Goal: Book appointment/travel/reservation

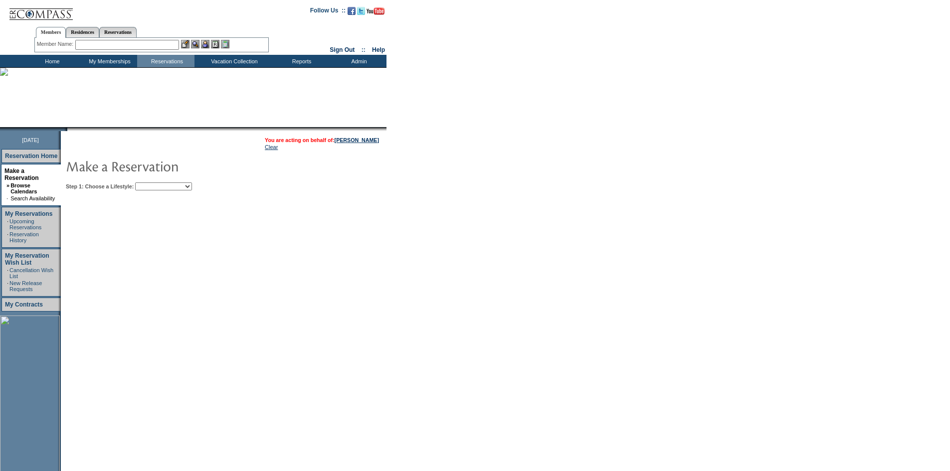
click at [192, 187] on select "Beach Leisure Metropolitan Mountain OIAL for Adventure OIAL for Couples OIAL fo…" at bounding box center [163, 187] width 57 height 8
select select "Beach"
click at [152, 184] on select "Beach Leisure Metropolitan Mountain OIAL for Adventure OIAL for Couples OIAL fo…" at bounding box center [163, 187] width 57 height 8
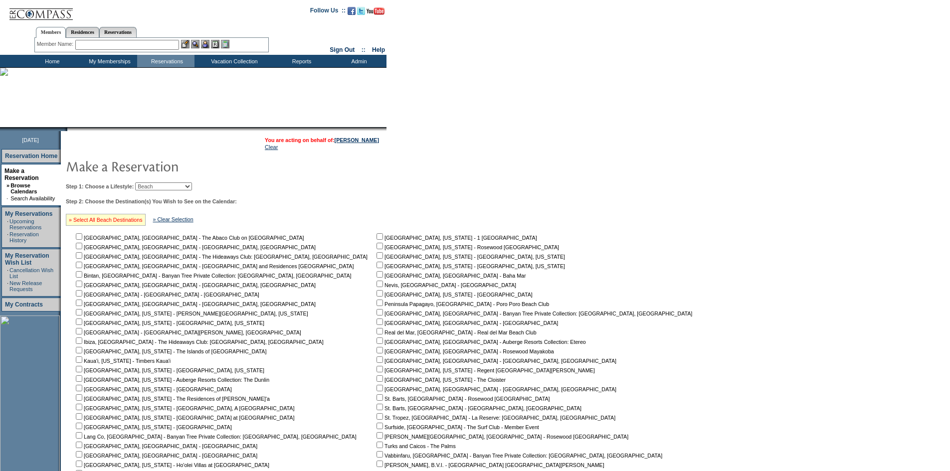
click at [132, 223] on link "» Select All Beach Destinations" at bounding box center [106, 220] width 74 height 6
checkbox input "true"
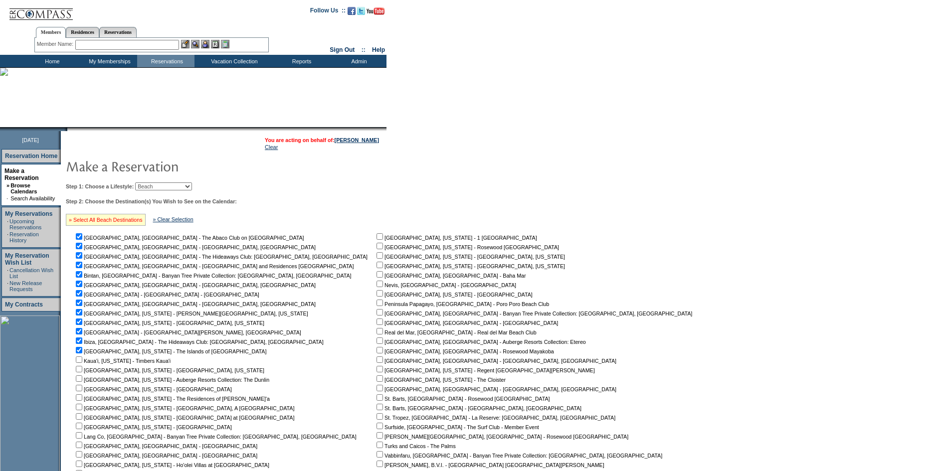
checkbox input "true"
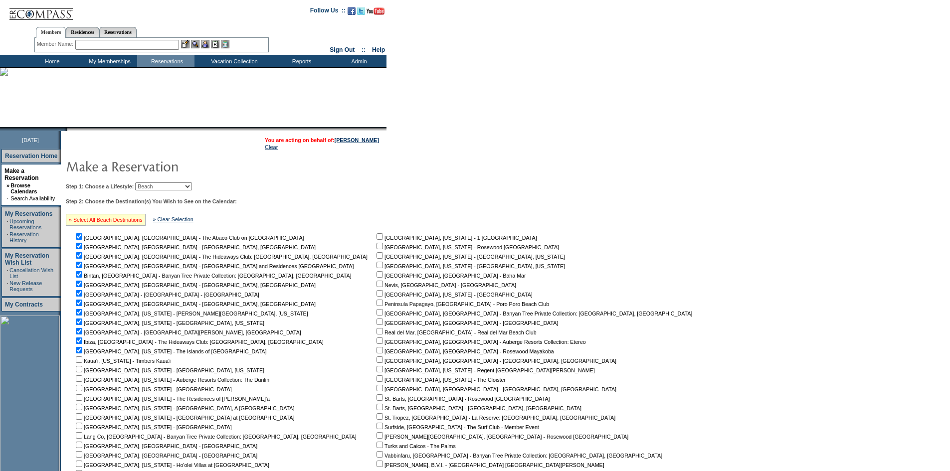
checkbox input "true"
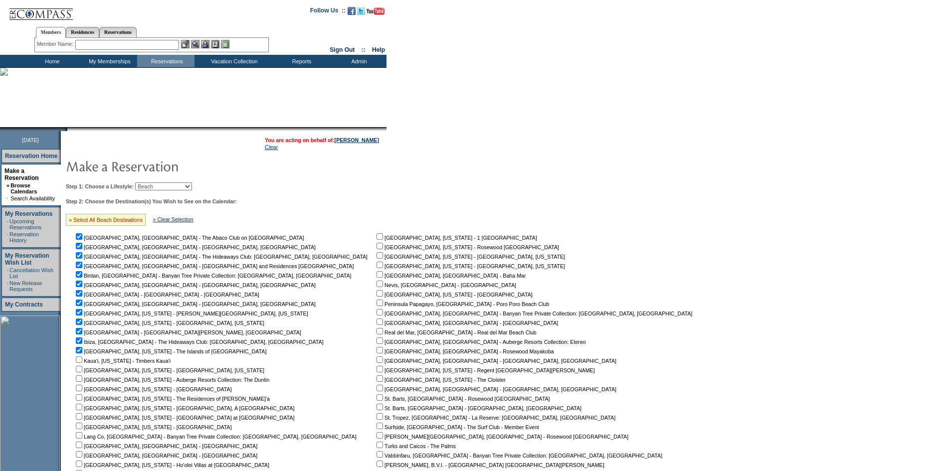
checkbox input "true"
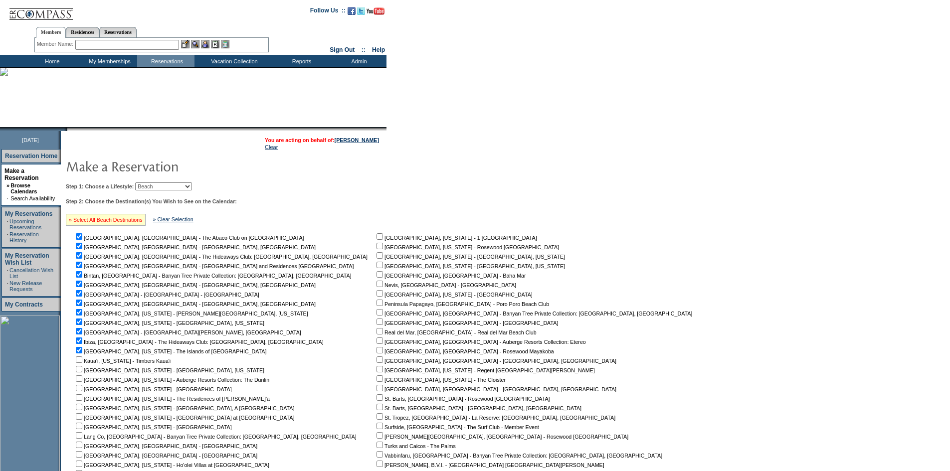
checkbox input "true"
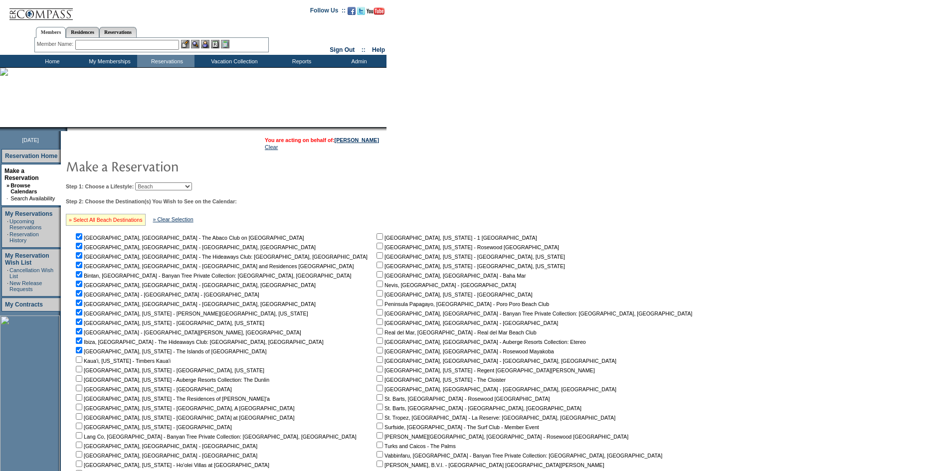
checkbox input "true"
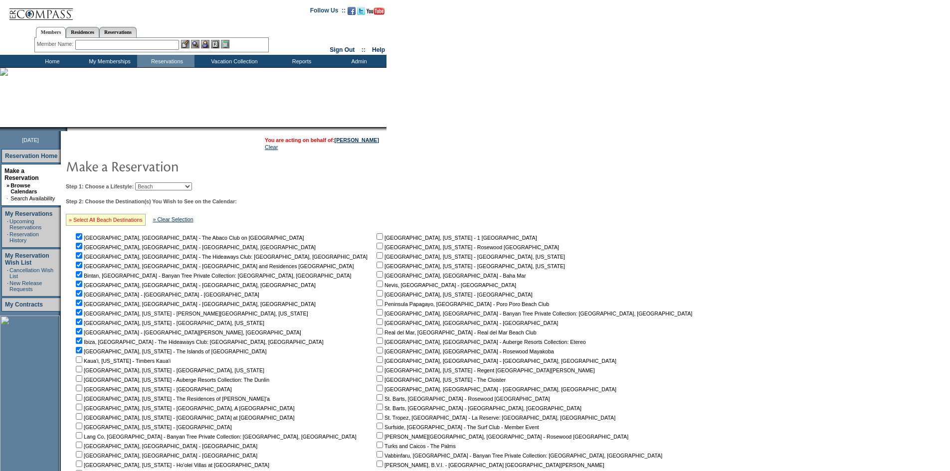
checkbox input "true"
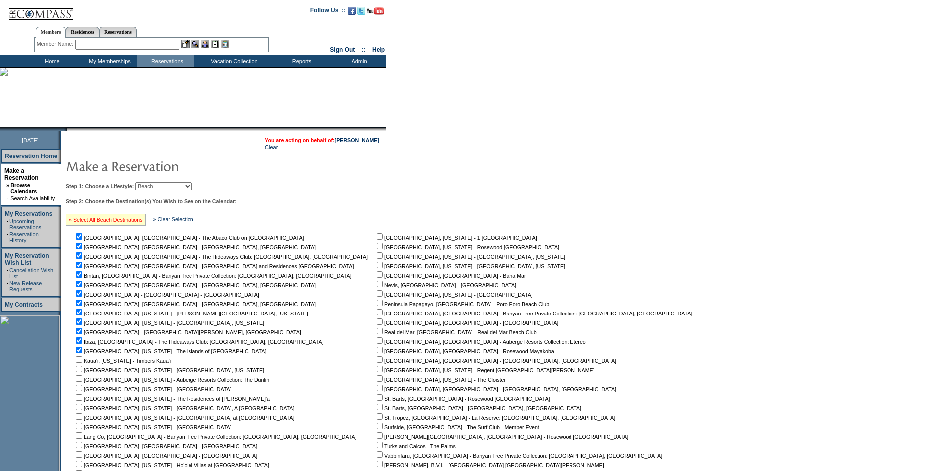
checkbox input "true"
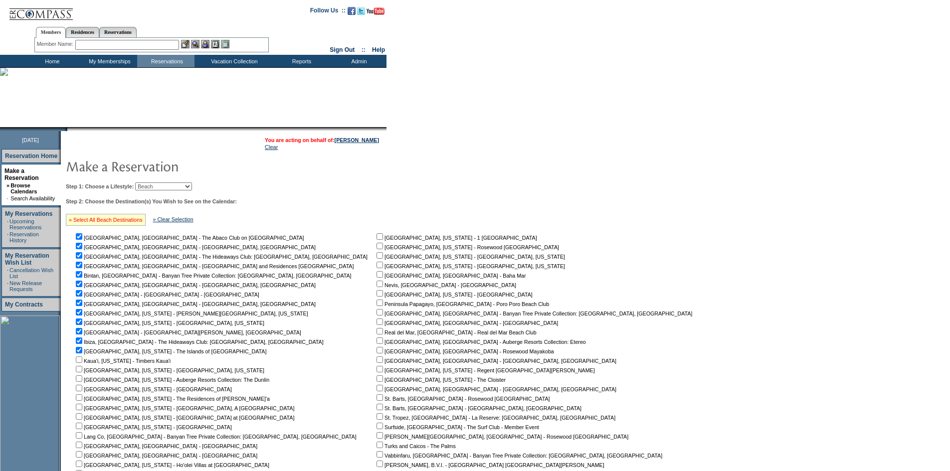
checkbox input "true"
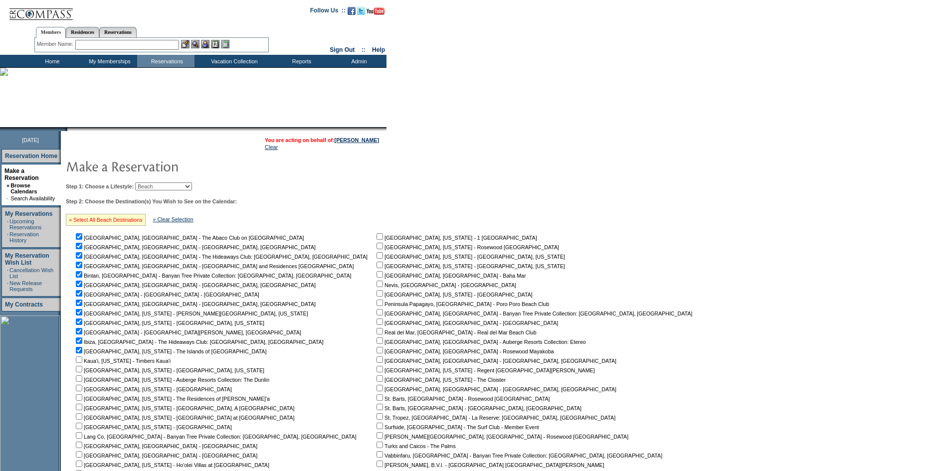
checkbox input "true"
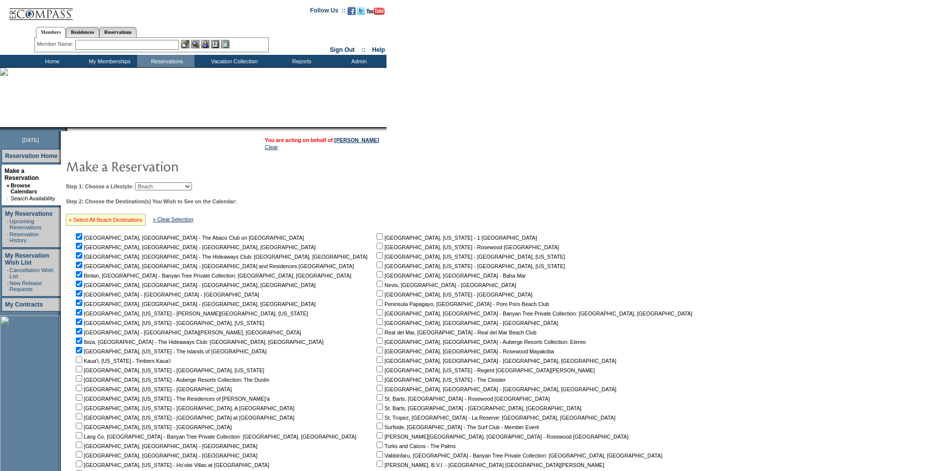
checkbox input "true"
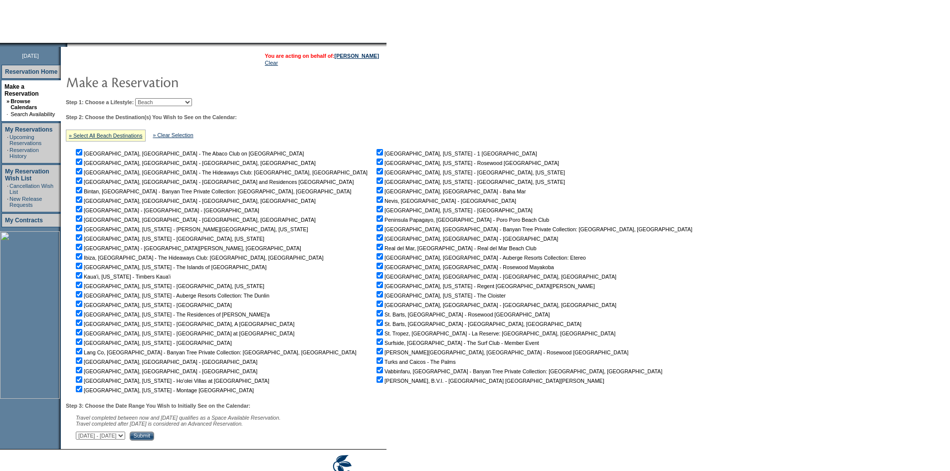
scroll to position [134, 0]
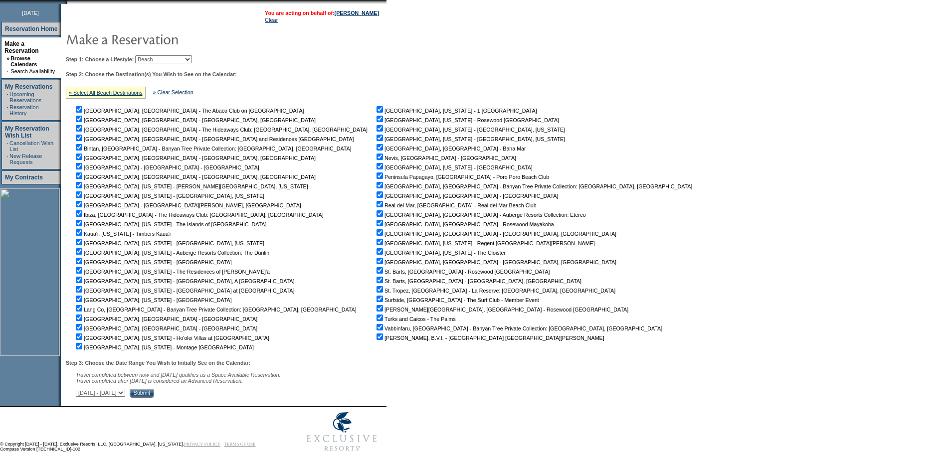
click at [125, 395] on select "[DATE] - [DATE] [DATE] - [DATE] [DATE] - [DATE] [DATE] - [DATE] [DATE] - [DATE]…" at bounding box center [100, 393] width 49 height 8
select select "[DATE]|[DATE]"
click at [81, 389] on select "[DATE] - [DATE] [DATE] - [DATE] [DATE] - [DATE] [DATE] - [DATE] [DATE] - [DATE]…" at bounding box center [100, 393] width 49 height 8
click at [154, 394] on input "Submit" at bounding box center [142, 393] width 24 height 9
